Goal: Task Accomplishment & Management: Complete application form

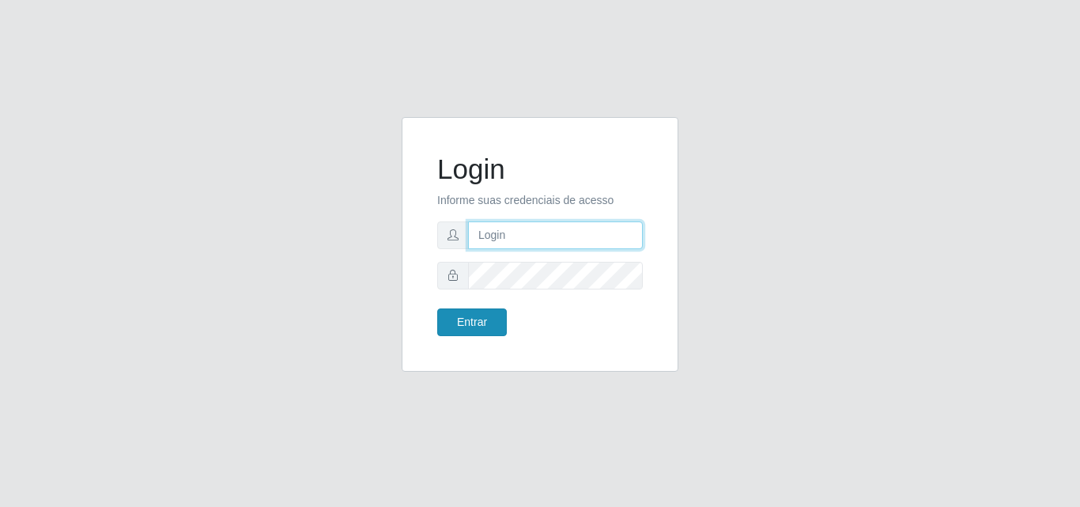
type input "analucia@cestao"
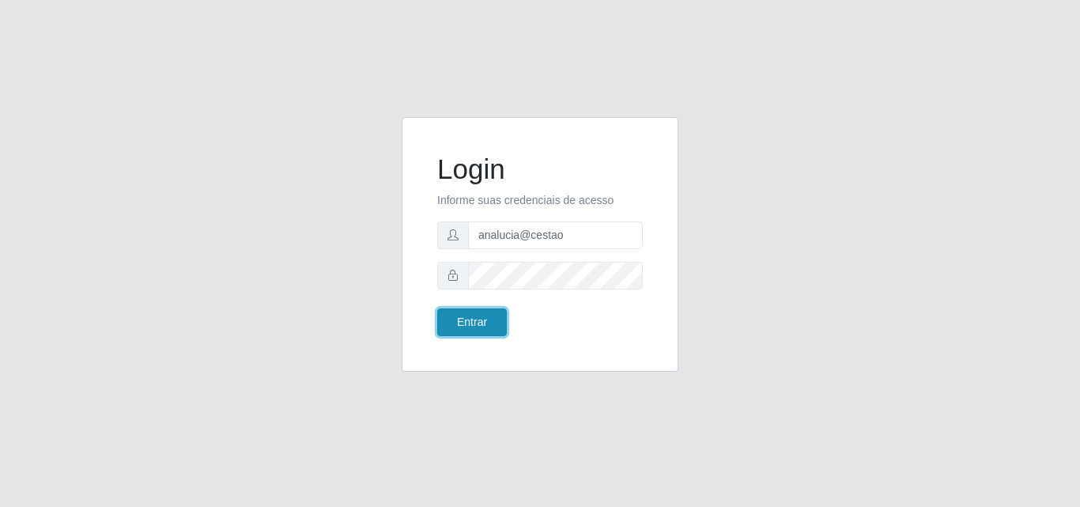
click at [480, 325] on button "Entrar" at bounding box center [472, 322] width 70 height 28
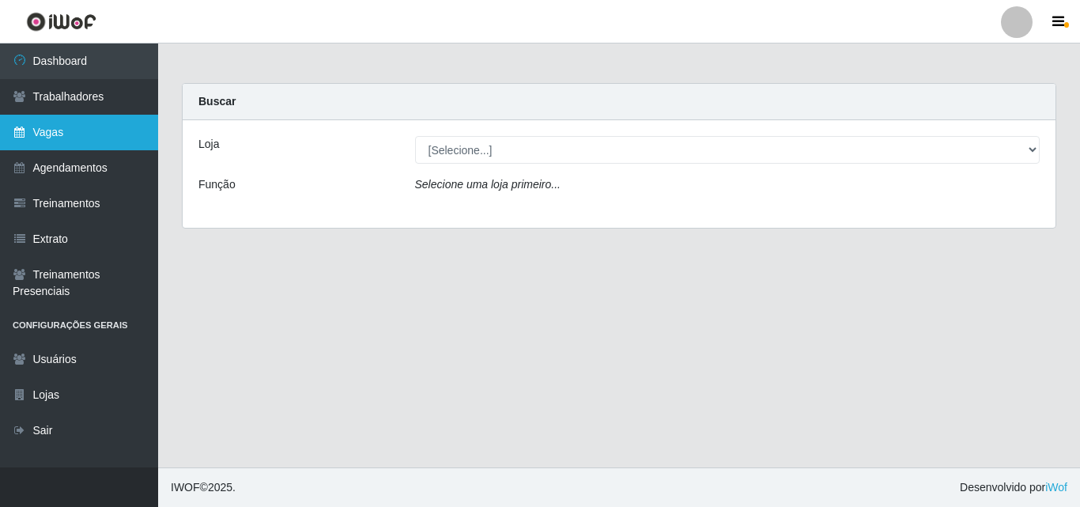
click at [118, 130] on link "Vagas" at bounding box center [79, 133] width 158 height 36
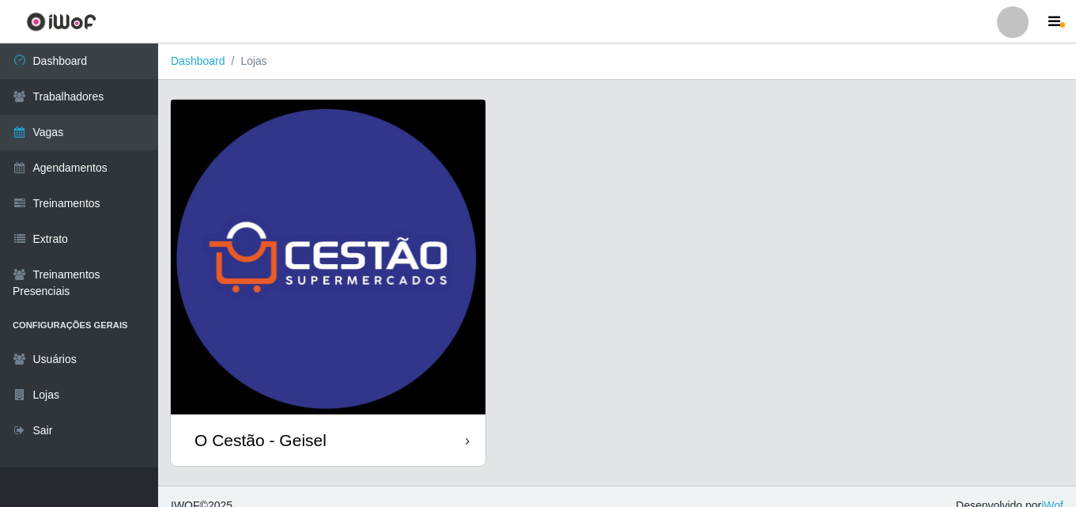
click at [402, 443] on div "O Cestão - Geisel" at bounding box center [328, 439] width 315 height 51
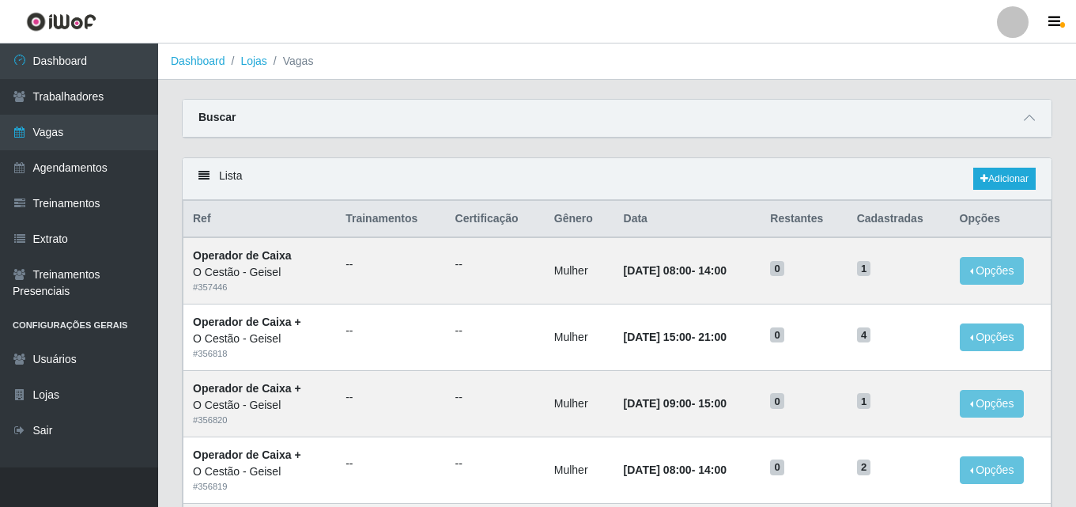
drag, startPoint x: 323, startPoint y: 62, endPoint x: 417, endPoint y: 61, distance: 94.1
click at [417, 61] on ol "Dashboard Lojas Vagas" at bounding box center [617, 62] width 918 height 36
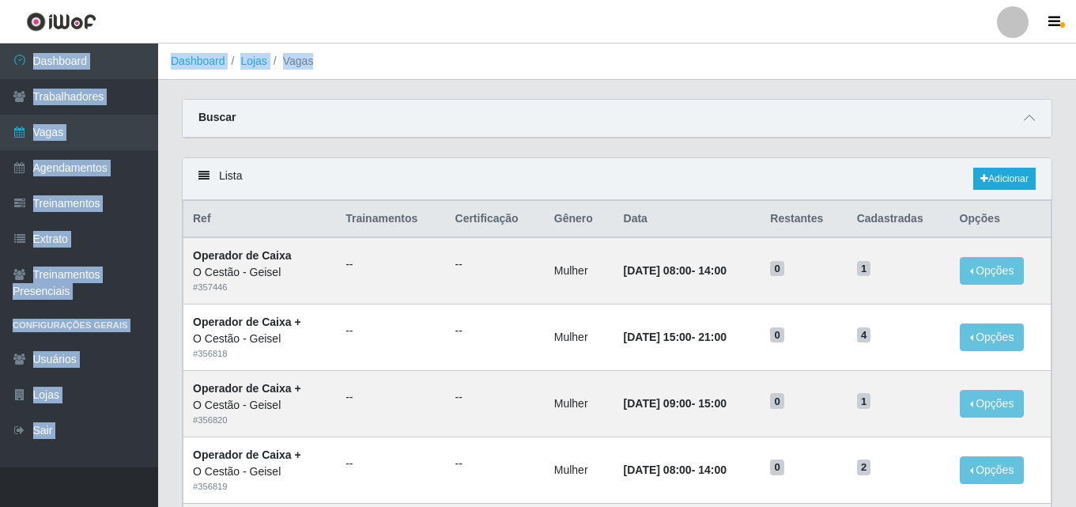
drag, startPoint x: 358, startPoint y: 63, endPoint x: 408, endPoint y: 23, distance: 64.1
click at [384, 50] on ol "Dashboard Lojas Vagas" at bounding box center [617, 62] width 918 height 36
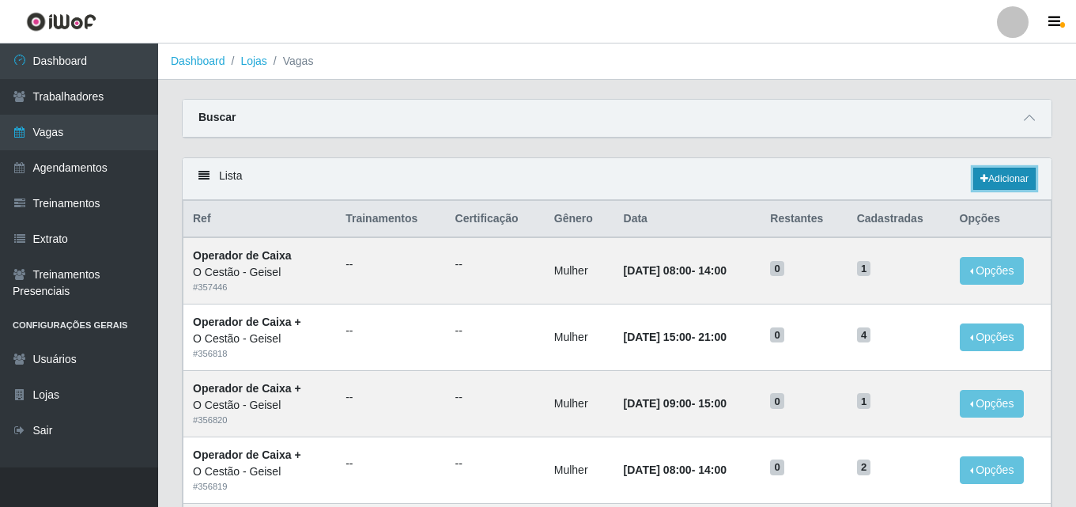
click at [989, 180] on link "Adicionar" at bounding box center [1005, 179] width 62 height 22
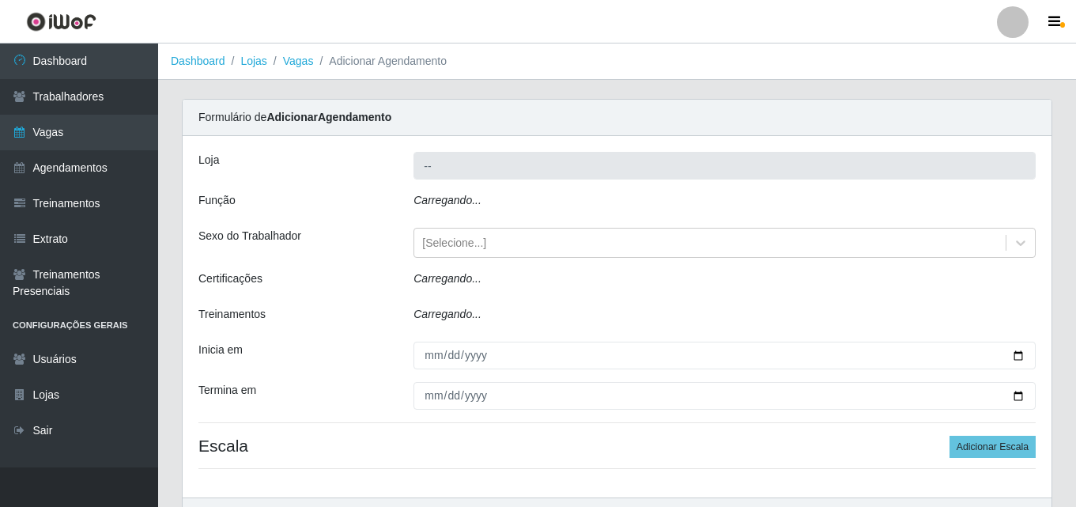
type input "O Cestão - Geisel"
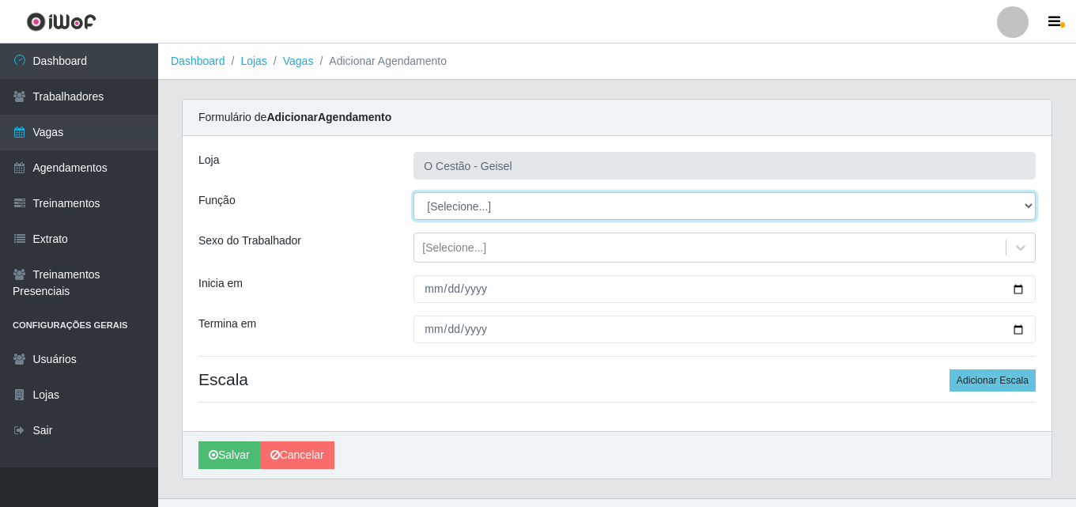
click at [662, 201] on select "[Selecione...] ASG ASG + ASG ++ Auxiliar de Estoque Auxiliar de Estoque + Auxil…" at bounding box center [725, 206] width 622 height 28
click at [520, 216] on select "[Selecione...] ASG ASG + ASG ++ Auxiliar de Estoque Auxiliar de Estoque + Auxil…" at bounding box center [725, 206] width 622 height 28
select select "22"
click at [414, 192] on select "[Selecione...] ASG ASG + ASG ++ Auxiliar de Estoque Auxiliar de Estoque + Auxil…" at bounding box center [725, 206] width 622 height 28
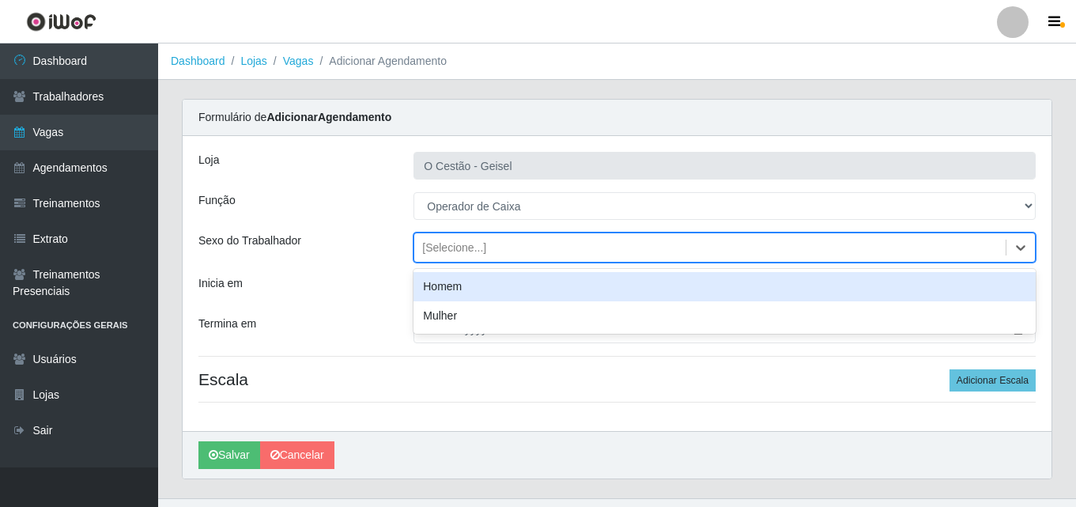
click at [532, 249] on div "[Selecione...]" at bounding box center [710, 248] width 592 height 26
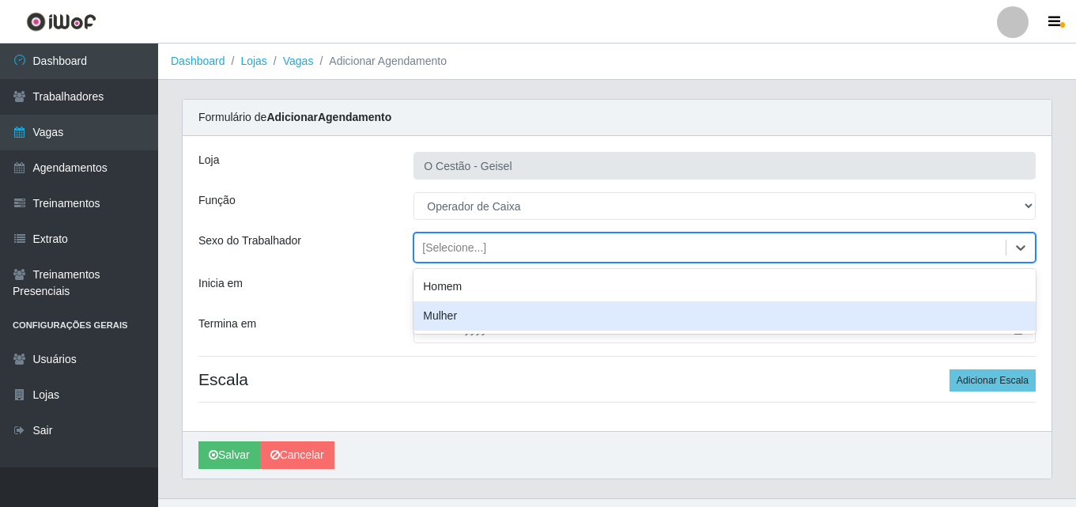
click at [485, 318] on div "Mulher" at bounding box center [725, 315] width 622 height 29
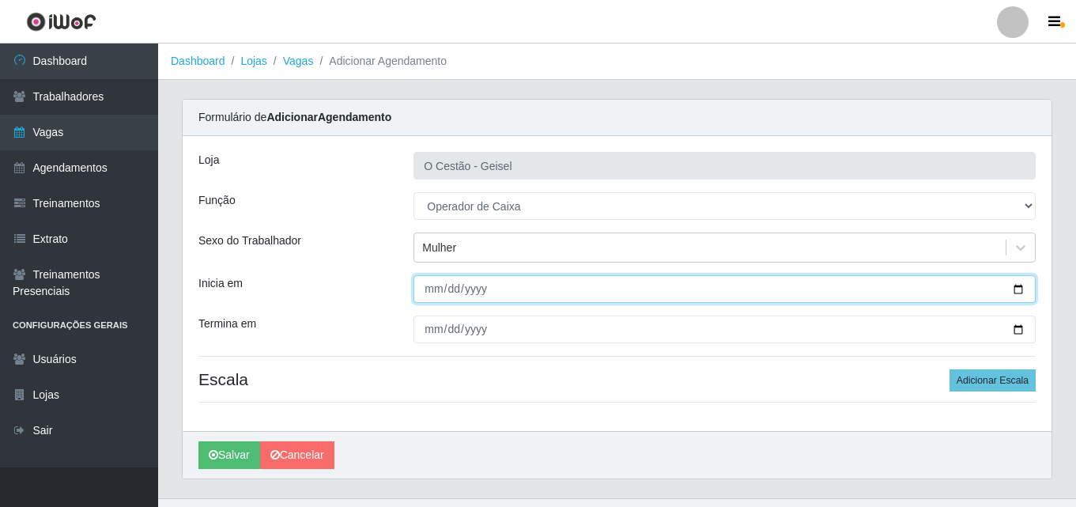
click at [428, 284] on input "Inicia em" at bounding box center [725, 289] width 622 height 28
type input "0021-10-14"
type input "[DATE]"
click at [199, 441] on button "Salvar" at bounding box center [230, 455] width 62 height 28
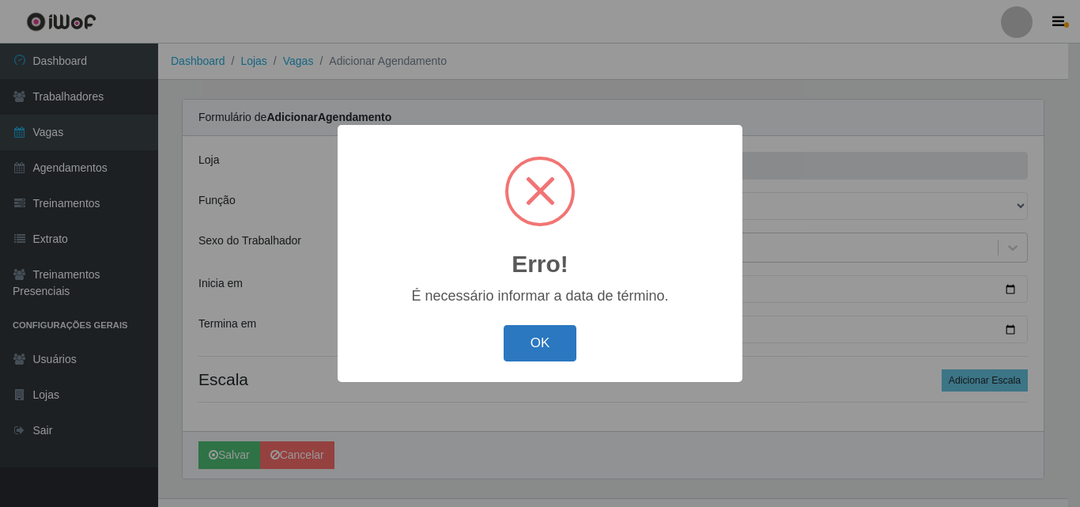
click at [556, 348] on button "OK" at bounding box center [541, 343] width 74 height 37
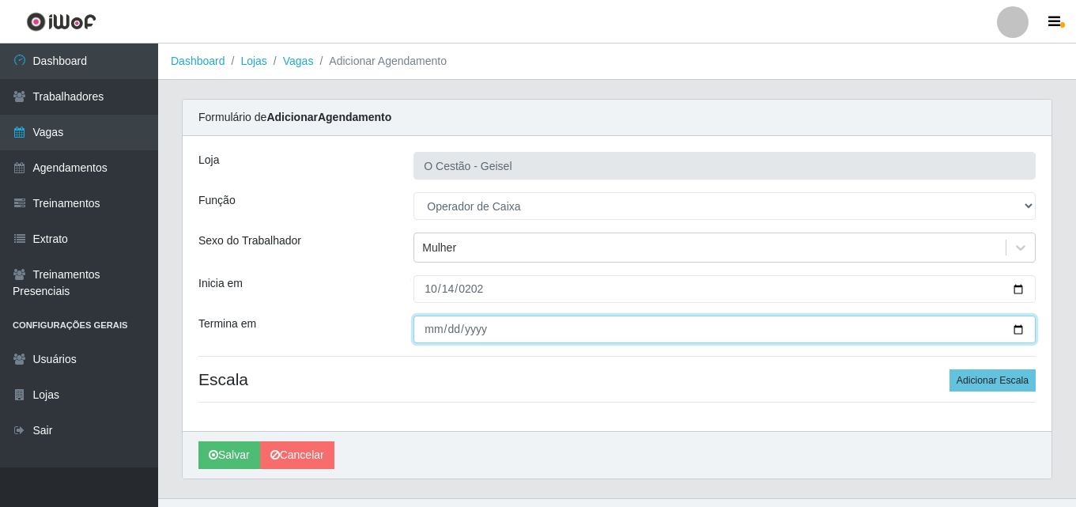
click at [437, 331] on input "Termina em" at bounding box center [725, 330] width 622 height 28
type input "[DATE]"
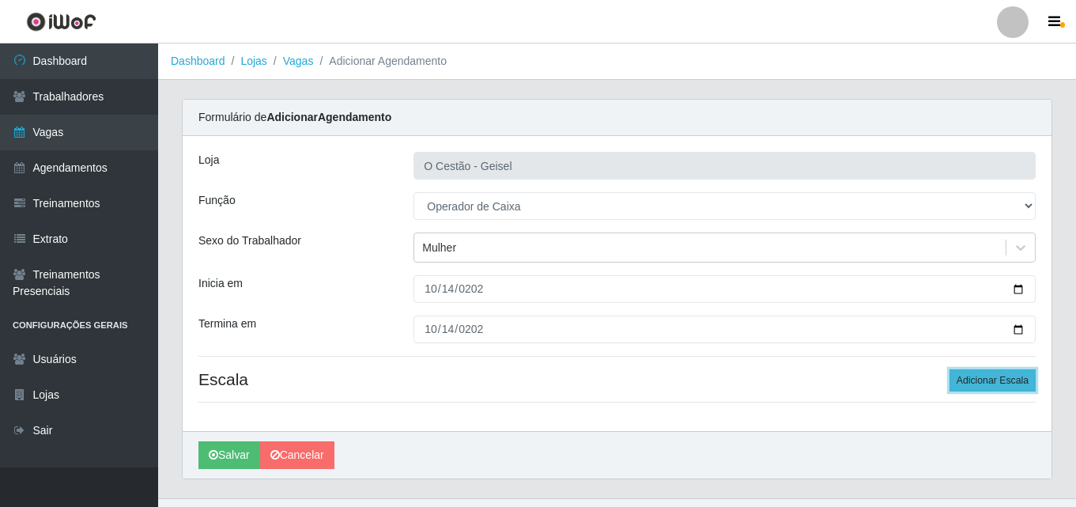
click at [982, 372] on button "Adicionar Escala" at bounding box center [993, 380] width 86 height 22
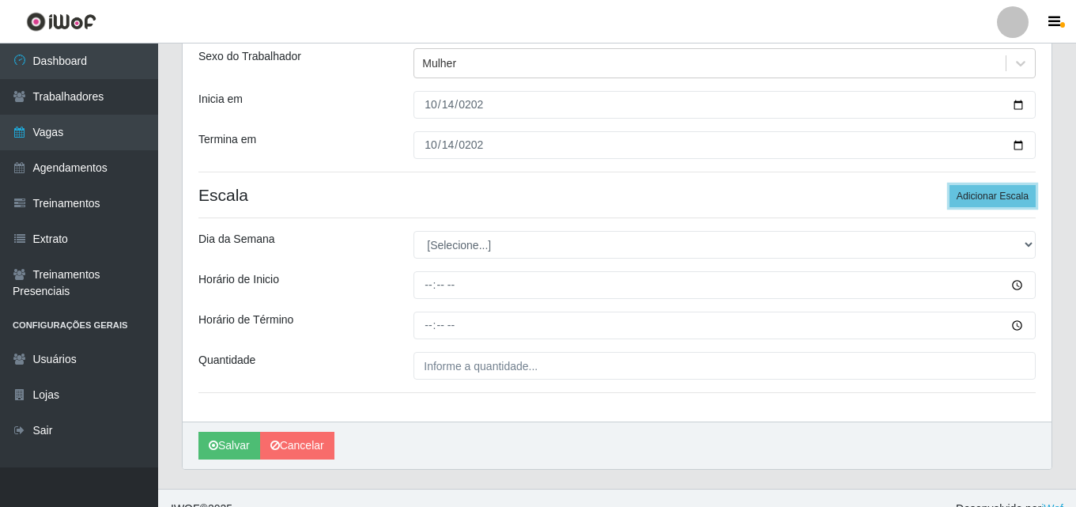
scroll to position [206, 0]
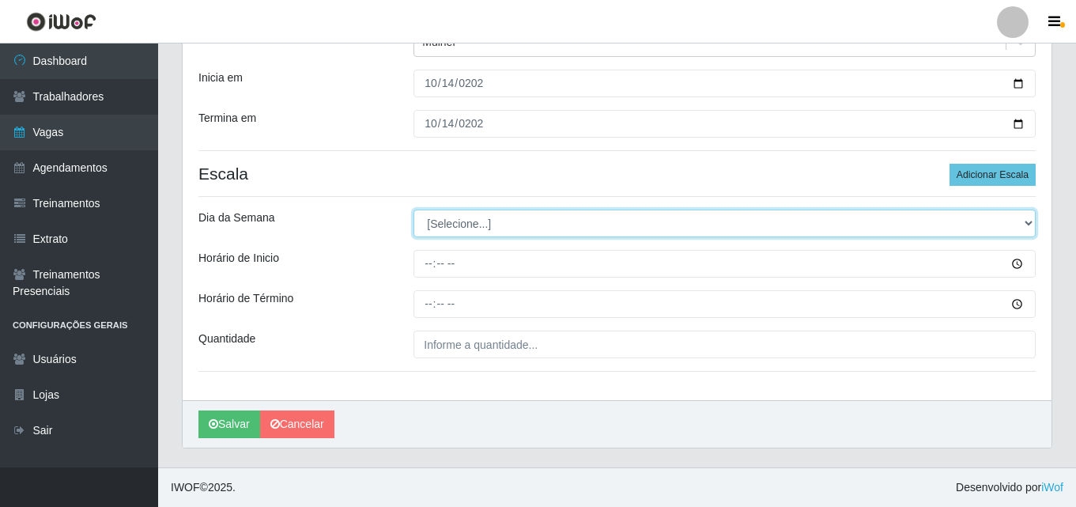
click at [567, 215] on select "[Selecione...] Segunda Terça Quarta Quinta Sexta Sábado Domingo" at bounding box center [725, 224] width 622 height 28
select select "2"
click at [414, 210] on select "[Selecione...] Segunda Terça Quarta Quinta Sexta Sábado Domingo" at bounding box center [725, 224] width 622 height 28
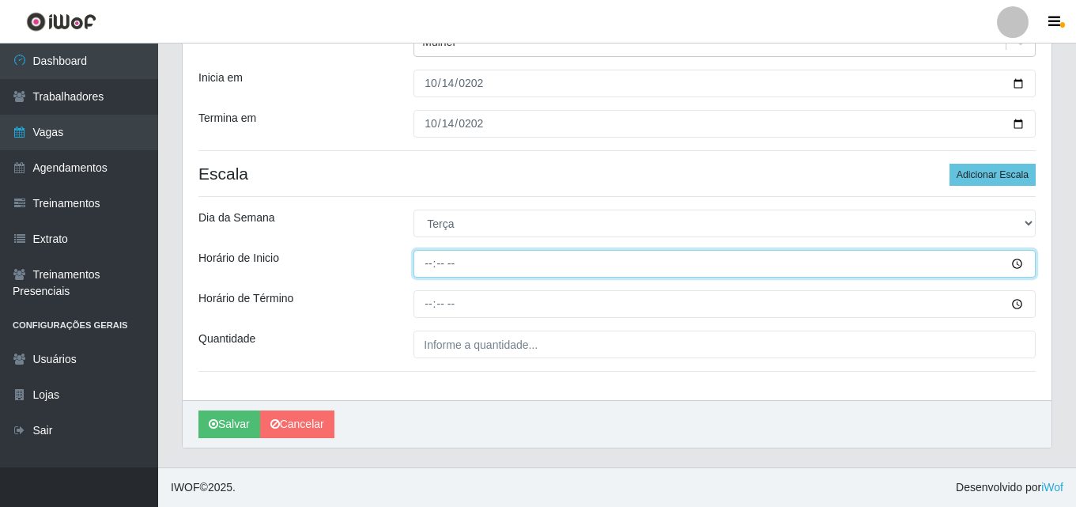
click at [424, 258] on input "Horário de Inicio" at bounding box center [725, 264] width 622 height 28
type input "16:00"
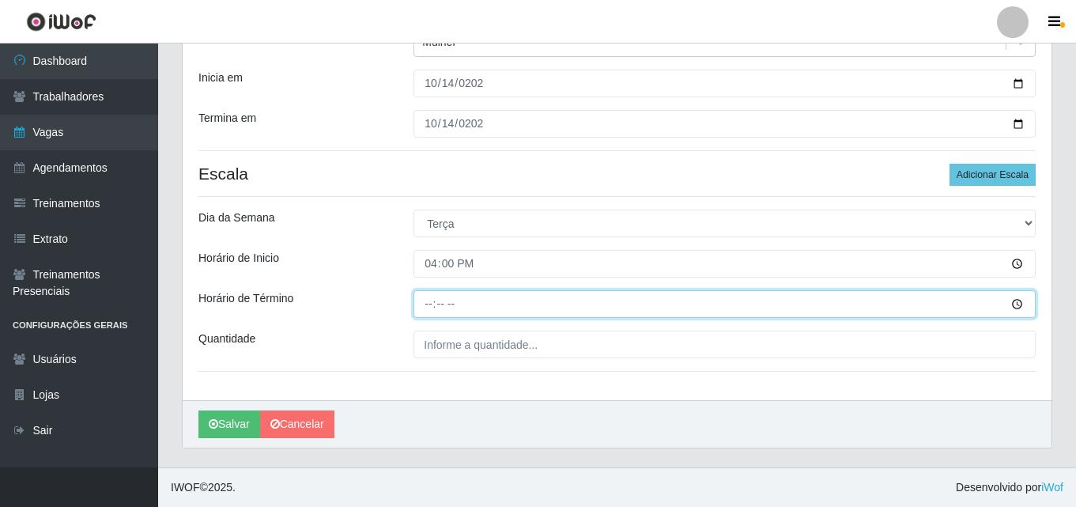
click at [433, 300] on input "Horário de Término" at bounding box center [725, 304] width 622 height 28
type input "22:00"
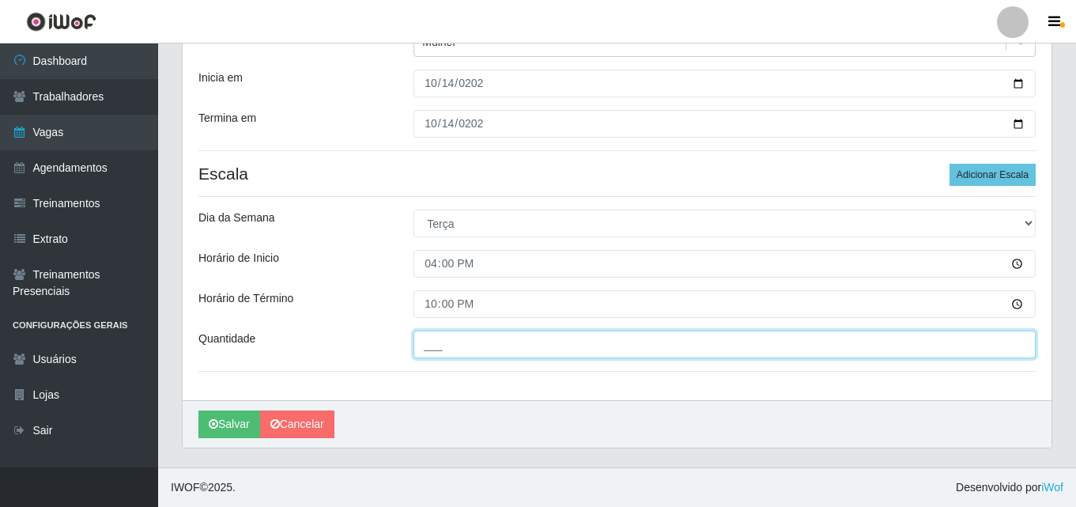
click at [653, 349] on input "___" at bounding box center [725, 345] width 622 height 28
type input "2__"
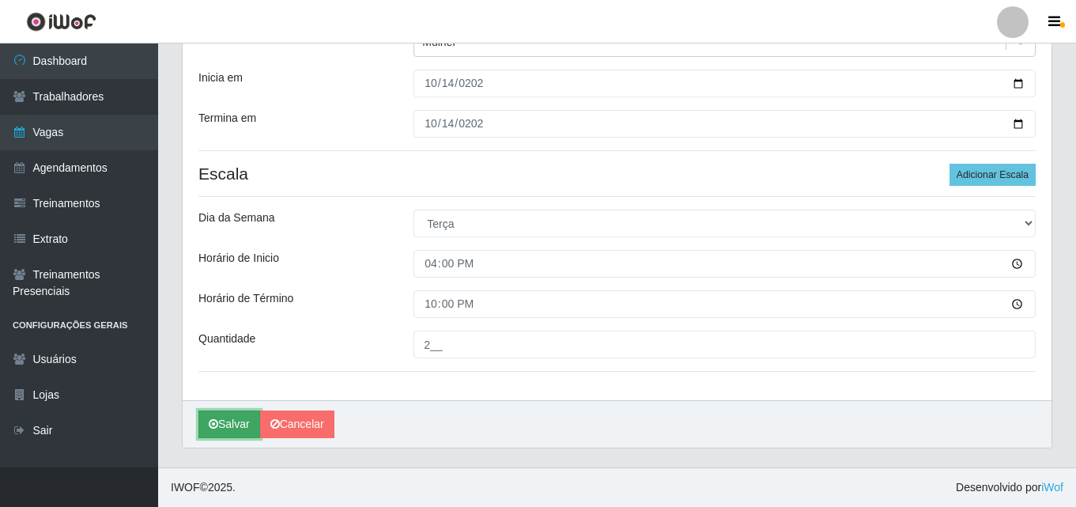
click at [227, 422] on button "Salvar" at bounding box center [230, 424] width 62 height 28
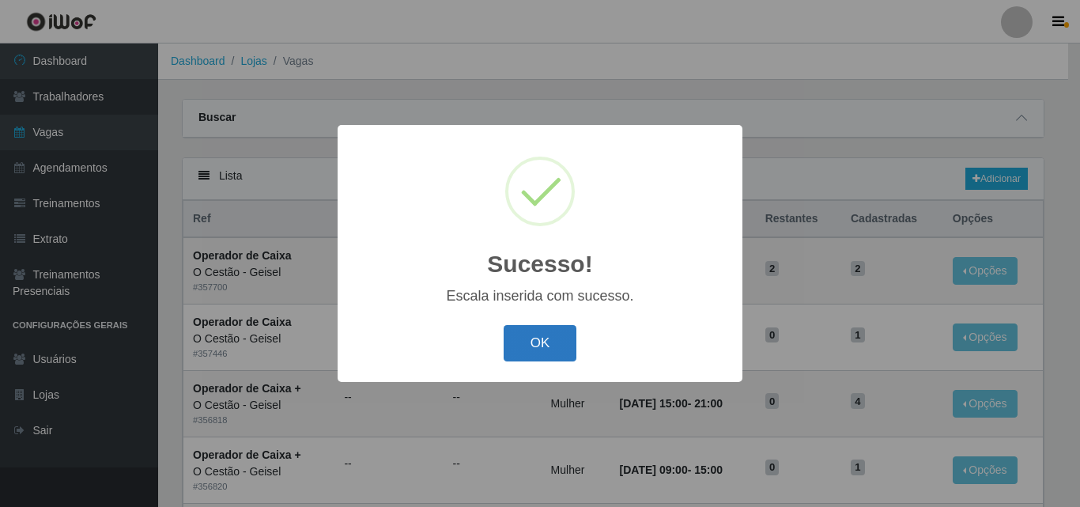
click at [534, 354] on button "OK" at bounding box center [541, 343] width 74 height 37
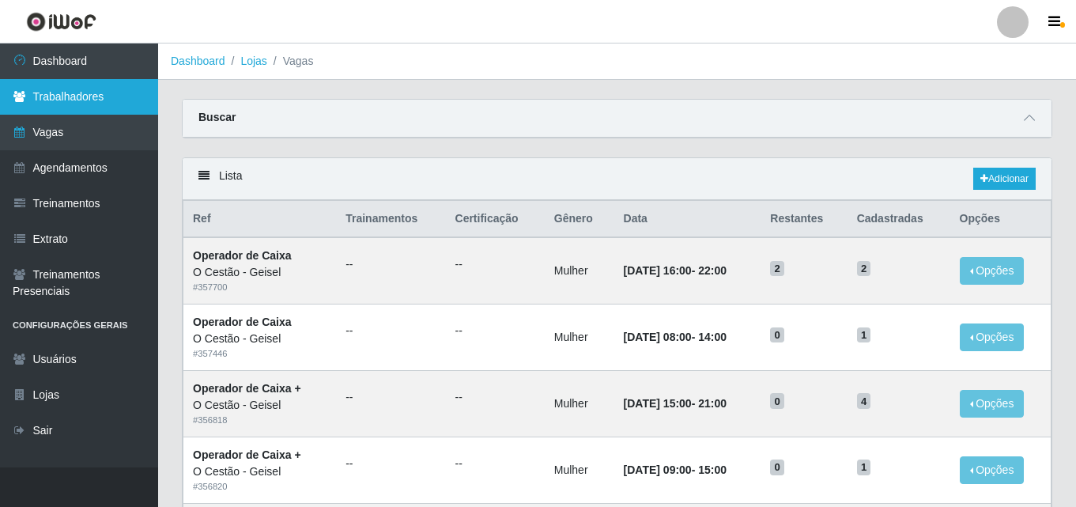
click at [88, 93] on link "Trabalhadores" at bounding box center [79, 97] width 158 height 36
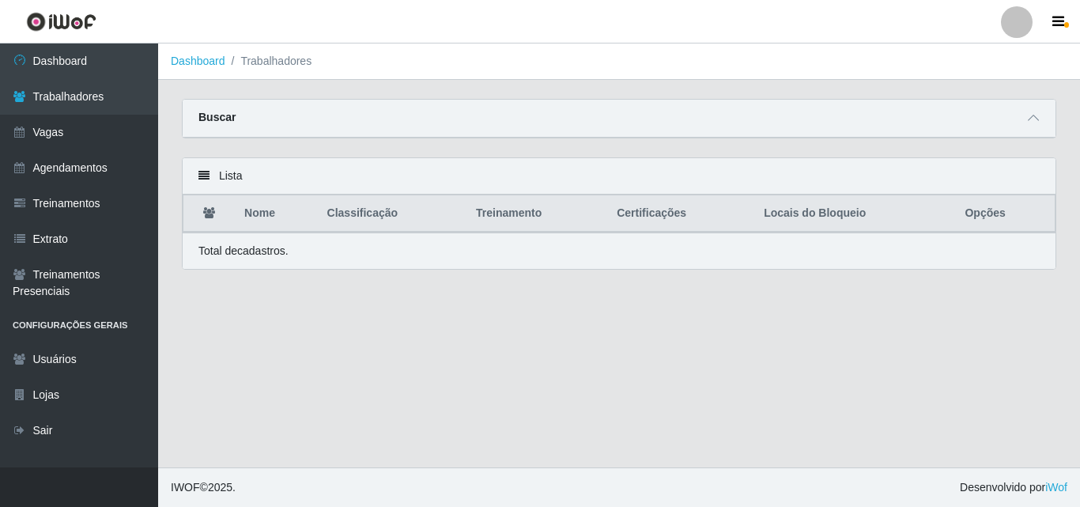
click at [1045, 126] on div "Buscar" at bounding box center [619, 119] width 873 height 38
click at [1035, 123] on icon at bounding box center [1033, 117] width 11 height 11
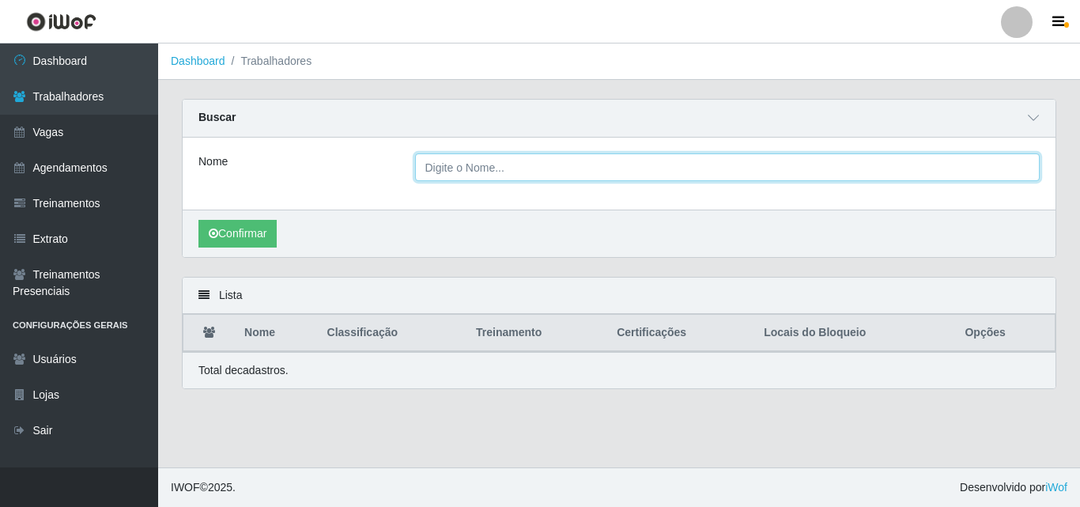
click at [492, 165] on input "Nome" at bounding box center [728, 167] width 626 height 28
type input "EGIDIA"
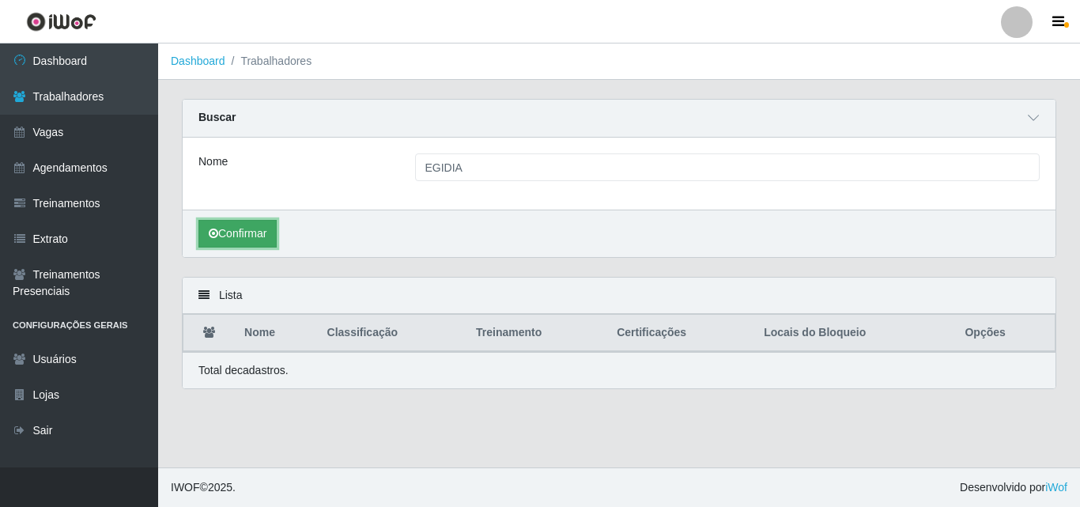
click at [243, 229] on button "Confirmar" at bounding box center [238, 234] width 78 height 28
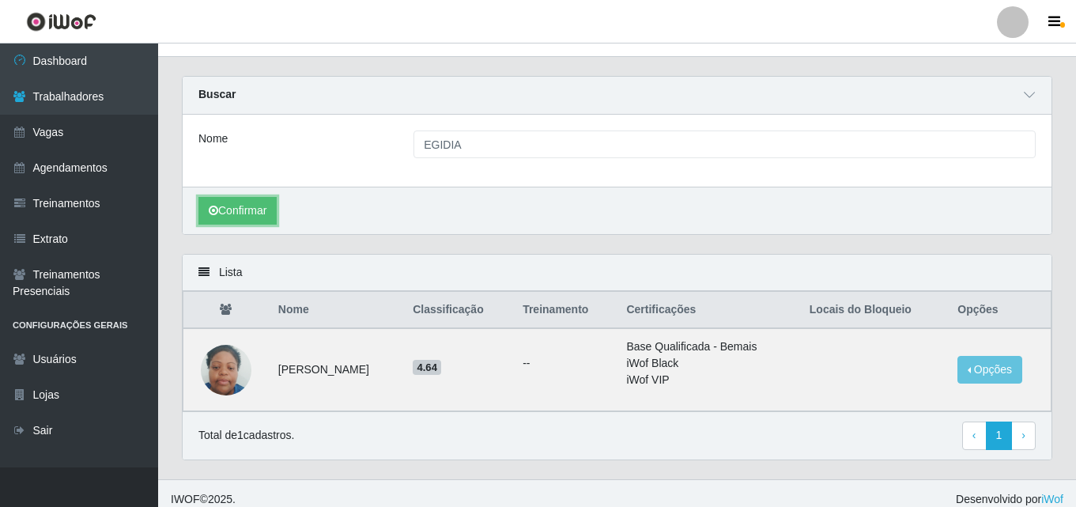
scroll to position [36, 0]
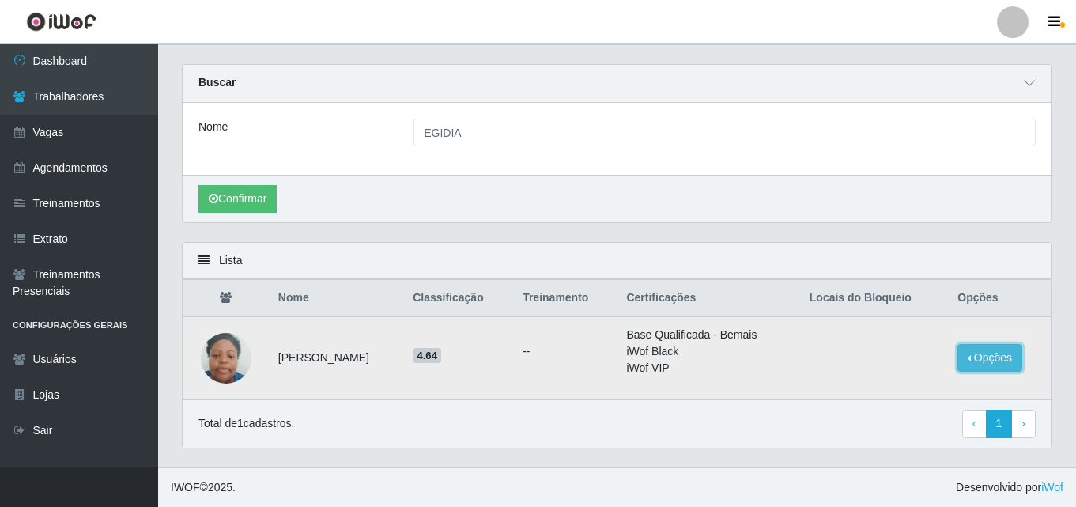
click at [1001, 355] on button "Opções" at bounding box center [990, 358] width 65 height 28
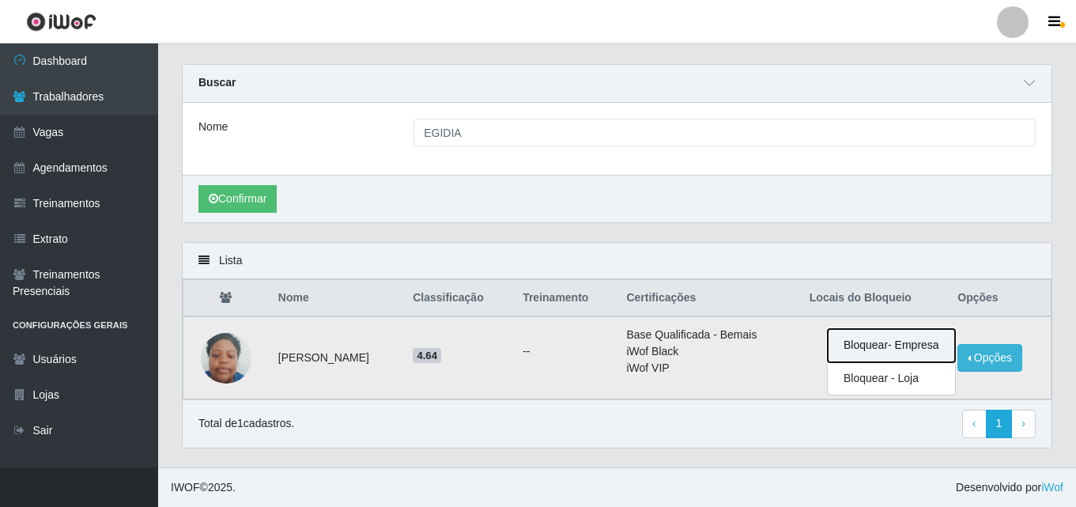
click at [876, 346] on button "Bloquear - Empresa" at bounding box center [891, 345] width 127 height 33
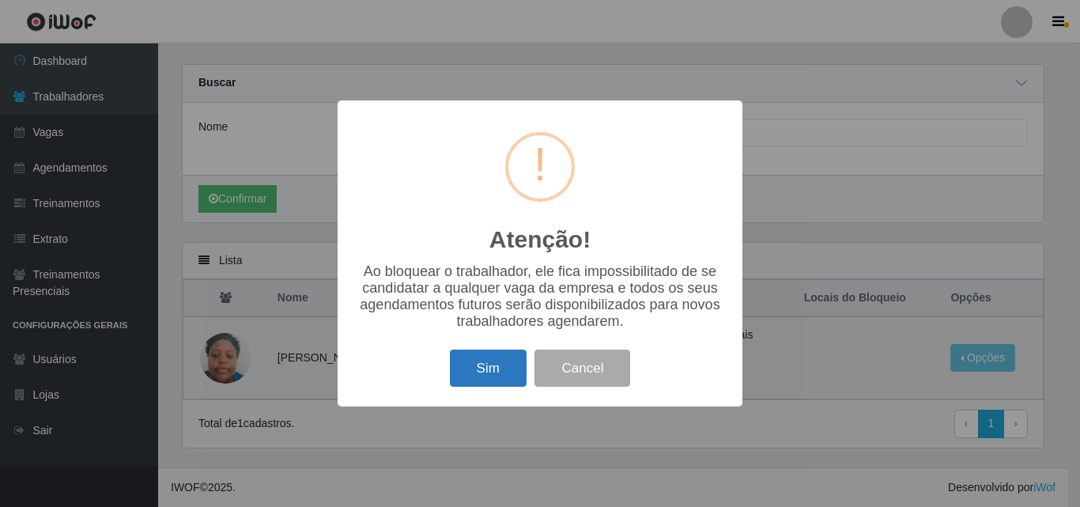
click at [505, 364] on button "Sim" at bounding box center [488, 368] width 77 height 37
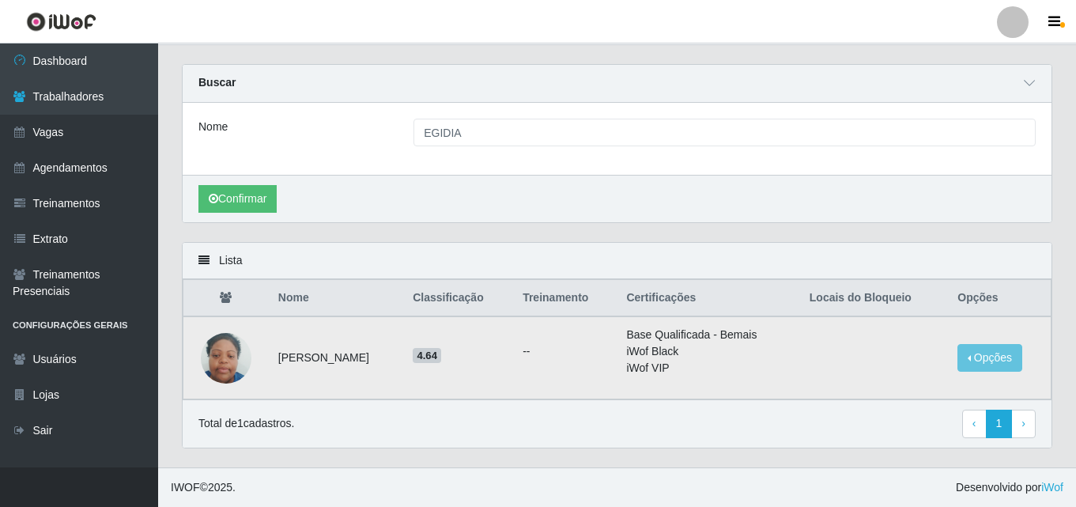
scroll to position [0, 0]
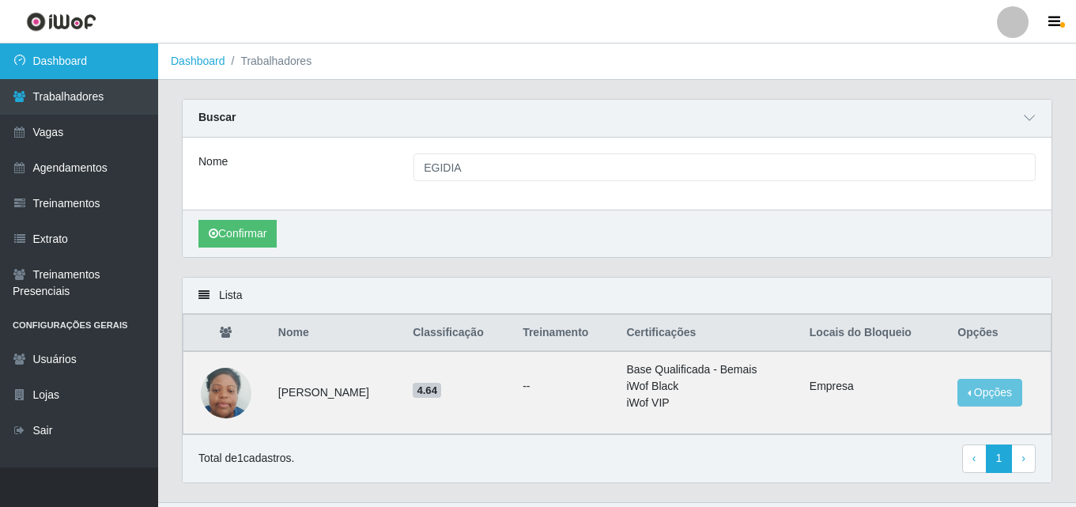
click at [75, 60] on link "Dashboard" at bounding box center [79, 62] width 158 height 36
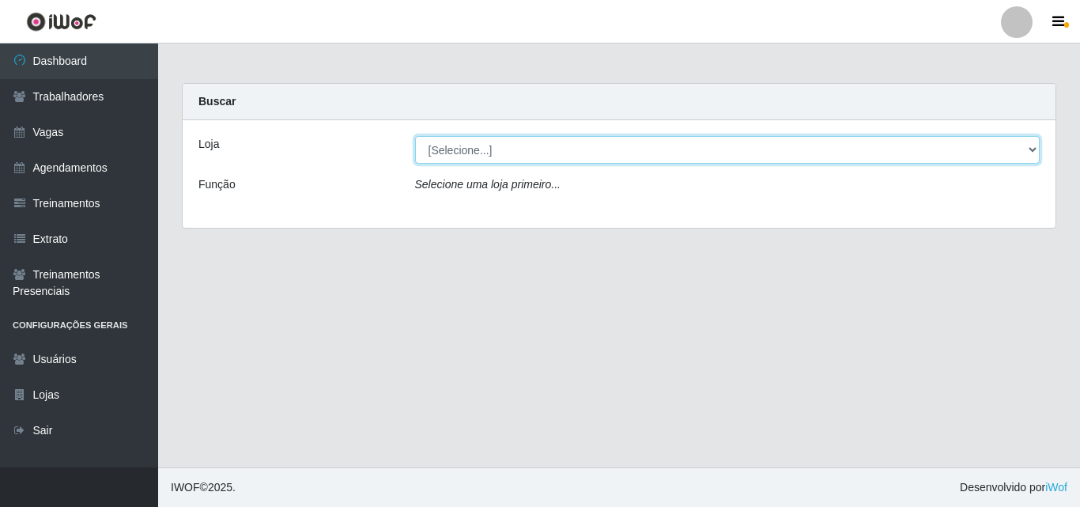
click at [556, 138] on select "[Selecione...] O Cestão - Geisel" at bounding box center [728, 150] width 626 height 28
select select "224"
click at [415, 136] on select "[Selecione...] O Cestão - Geisel" at bounding box center [728, 150] width 626 height 28
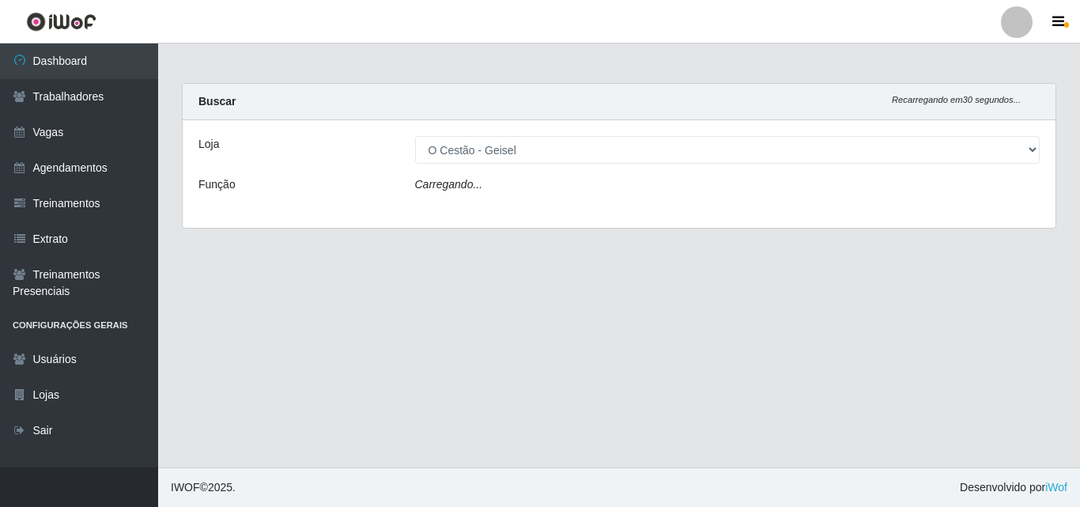
click at [547, 185] on div "Carregando..." at bounding box center [727, 187] width 649 height 23
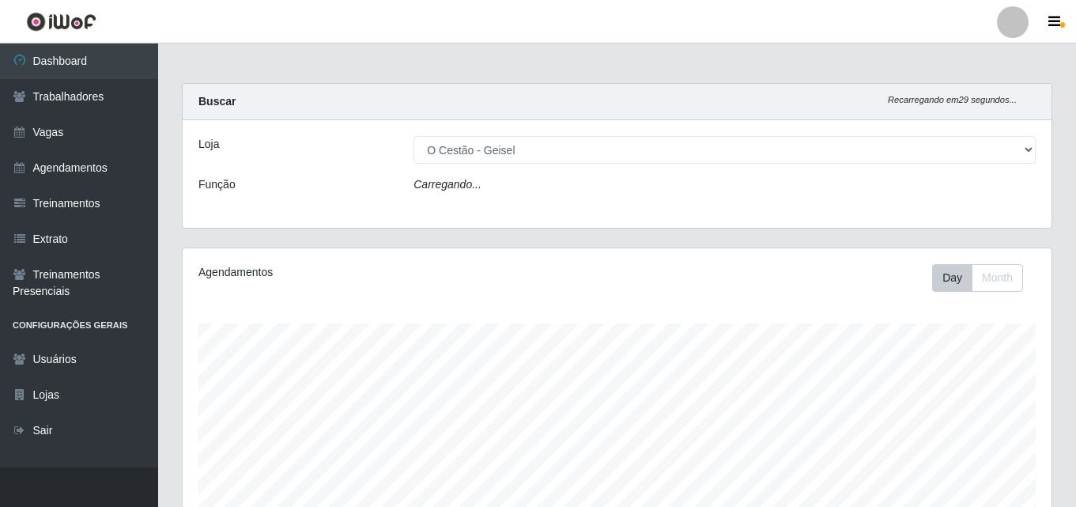
scroll to position [328, 869]
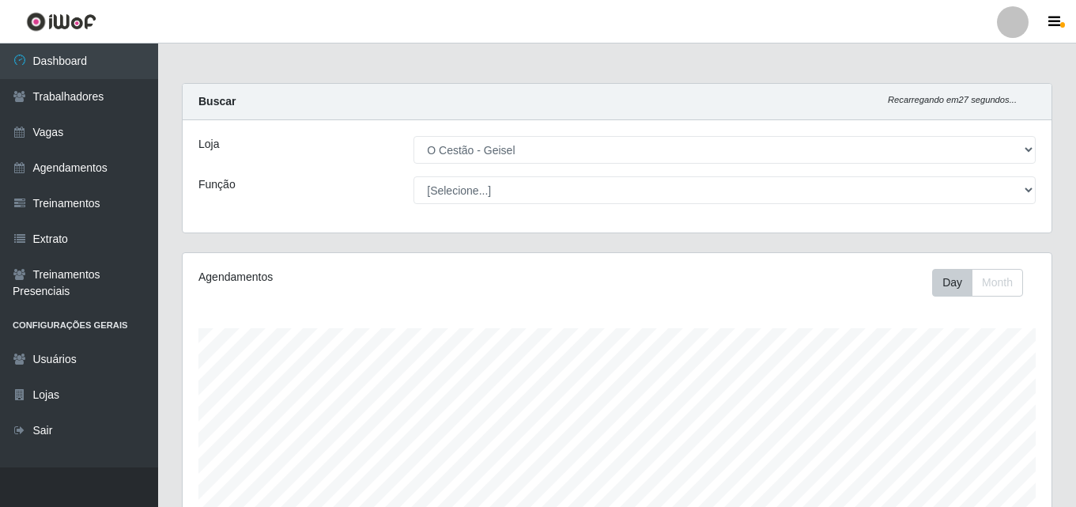
select select "22"
click at [414, 176] on select "[Selecione...] ASG ASG + ASG ++ Auxiliar de Estoque Auxiliar de Estoque + Auxil…" at bounding box center [725, 190] width 622 height 28
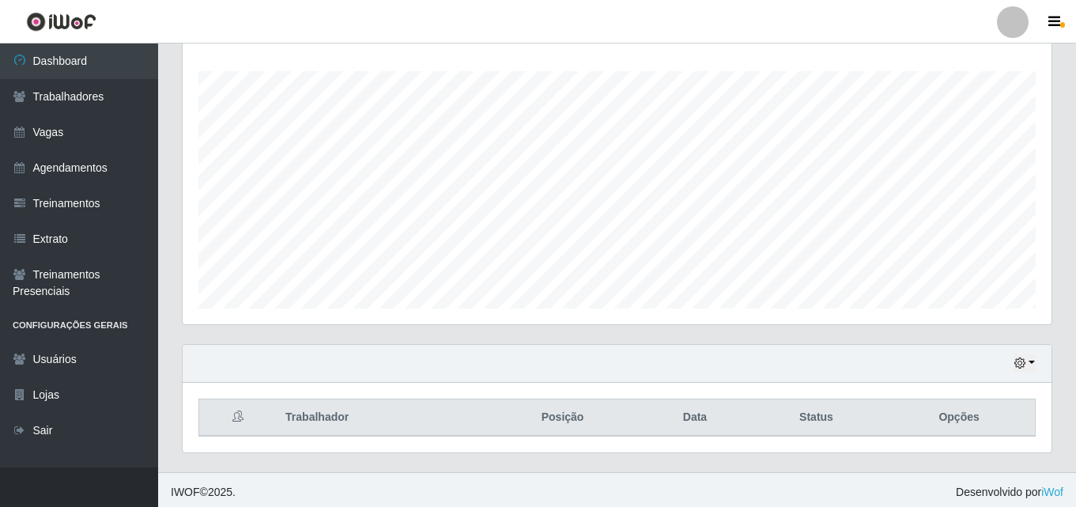
scroll to position [262, 0]
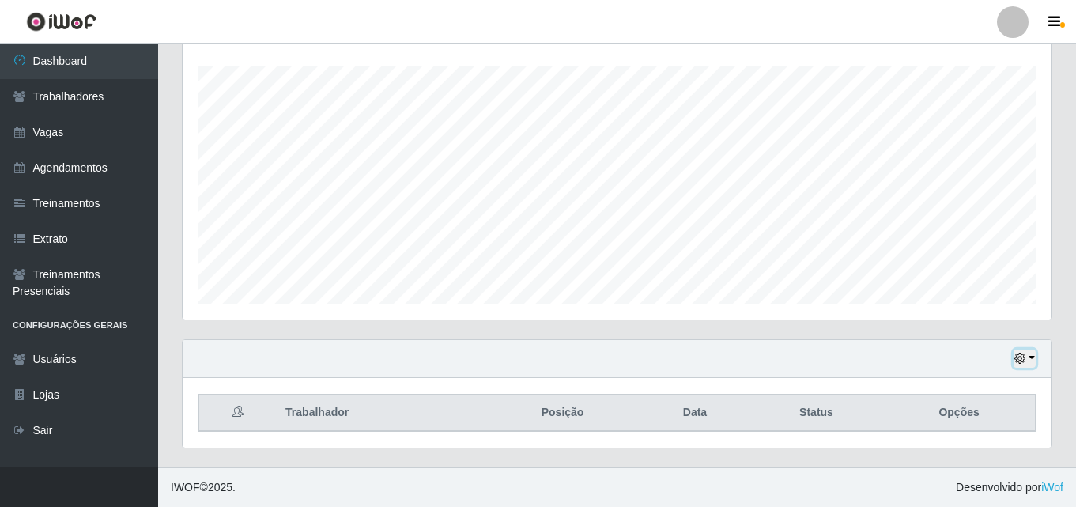
click at [1024, 354] on icon "button" at bounding box center [1020, 358] width 11 height 11
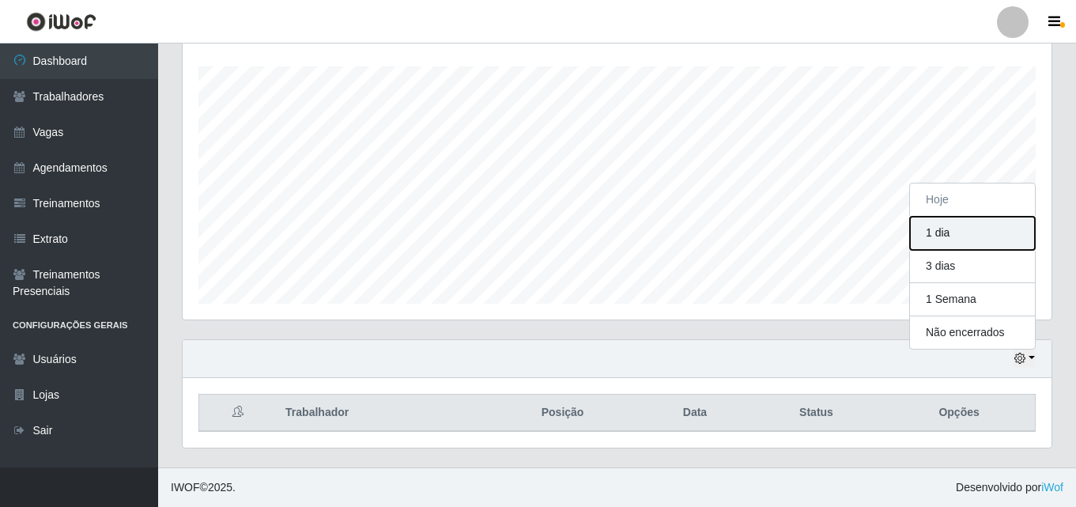
click at [960, 233] on button "1 dia" at bounding box center [972, 233] width 125 height 33
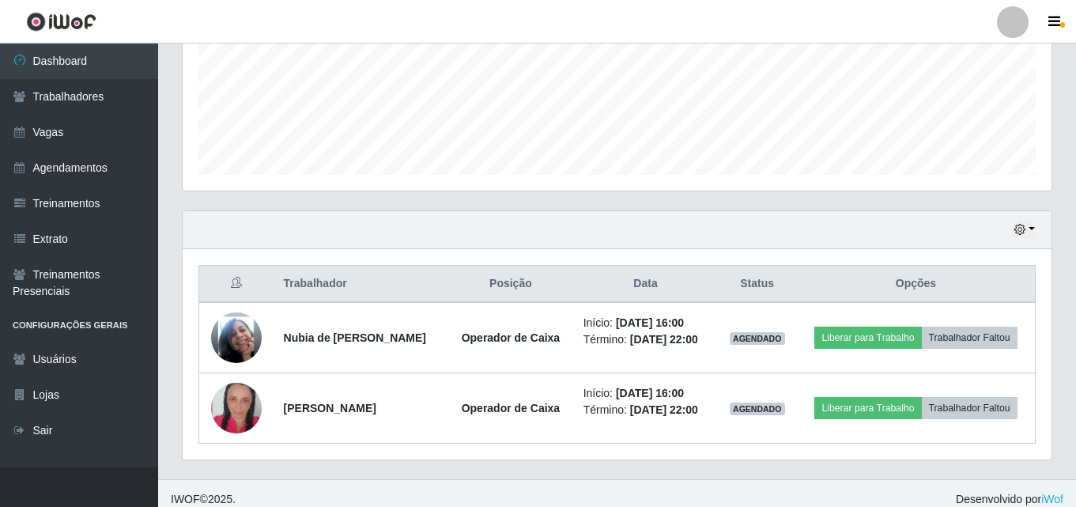
scroll to position [403, 0]
